Goal: Find specific page/section: Find specific page/section

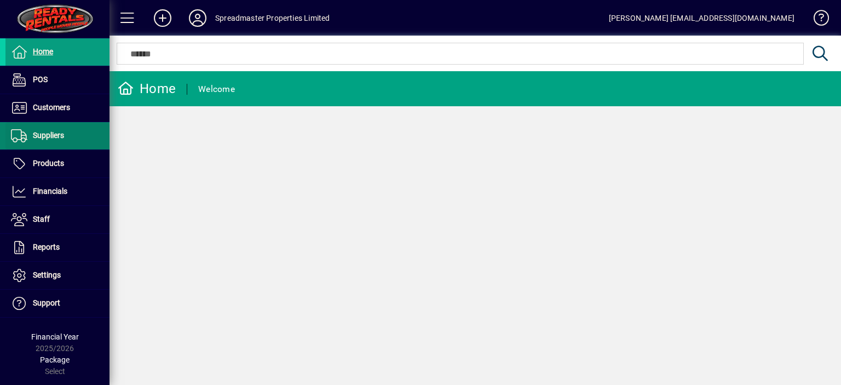
click at [56, 135] on span "Suppliers" at bounding box center [48, 135] width 31 height 9
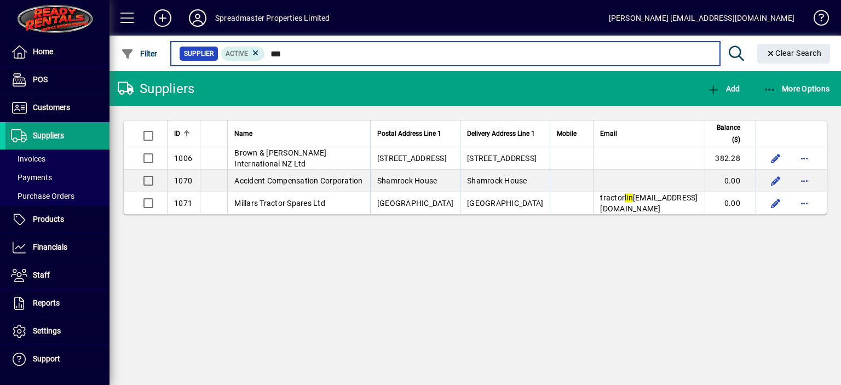
type input "***"
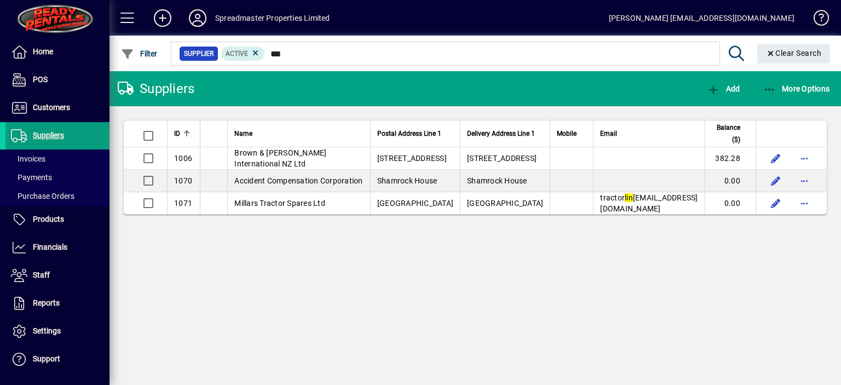
click at [199, 18] on icon at bounding box center [198, 18] width 22 height 18
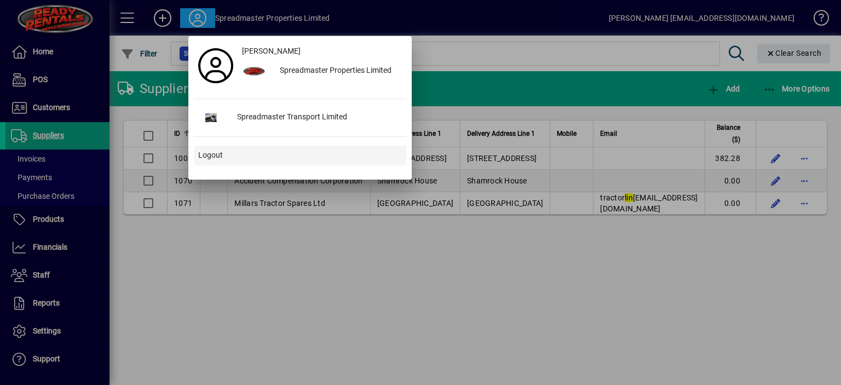
click at [216, 153] on span "Logout" at bounding box center [210, 156] width 25 height 12
